Goal: Check status

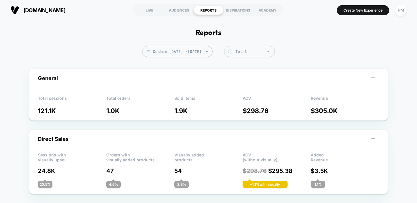
scroll to position [397, 0]
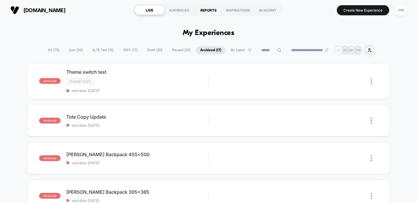
click at [204, 14] on div "REPORTS" at bounding box center [209, 9] width 30 height 9
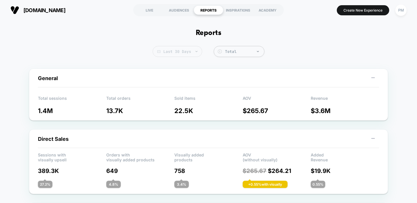
click at [194, 51] on span "Last 30 Days" at bounding box center [177, 51] width 49 height 11
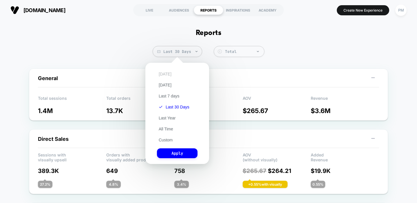
click at [167, 74] on button "[DATE]" at bounding box center [165, 73] width 16 height 5
click at [176, 156] on button "Apply" at bounding box center [177, 153] width 41 height 10
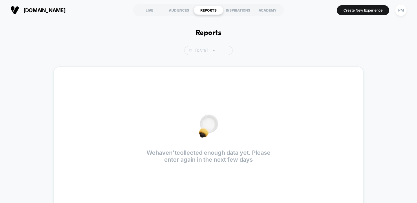
click at [192, 52] on span "[DATE]" at bounding box center [208, 50] width 49 height 9
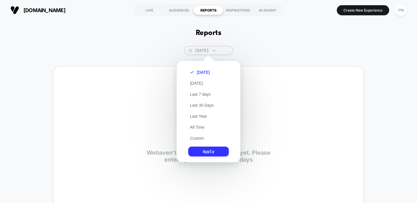
click at [207, 150] on button "Apply" at bounding box center [208, 152] width 41 height 10
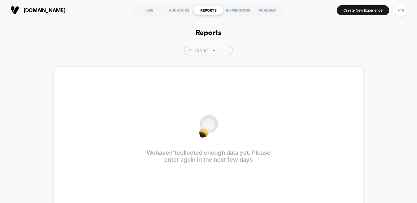
click at [210, 55] on div "Reports [DATE] We haven't collected enough data yet. Please enter again in the …" at bounding box center [208, 121] width 417 height 203
click at [210, 52] on span "[DATE]" at bounding box center [208, 50] width 49 height 9
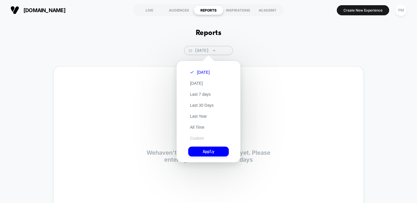
click at [200, 138] on button "Custom" at bounding box center [196, 138] width 17 height 5
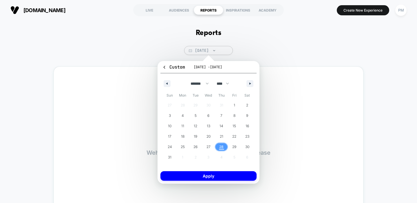
click at [220, 148] on span "28" at bounding box center [221, 147] width 4 height 10
click at [225, 180] on button "Apply" at bounding box center [208, 176] width 96 height 10
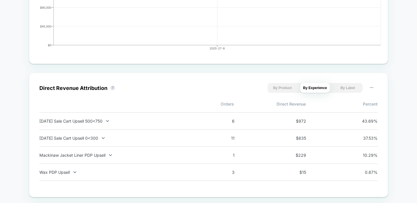
scroll to position [341, 0]
